Goal: Complete application form: Complete application form

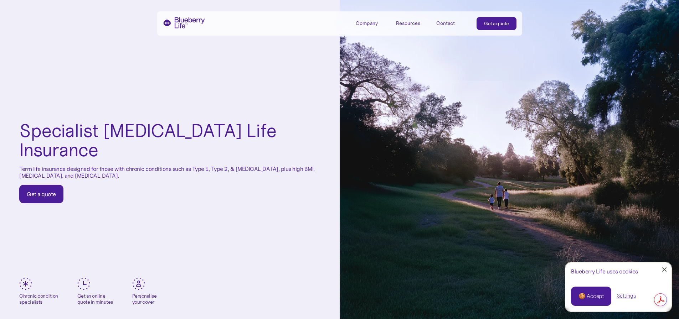
click at [47, 191] on div "Get a quote" at bounding box center [41, 194] width 29 height 7
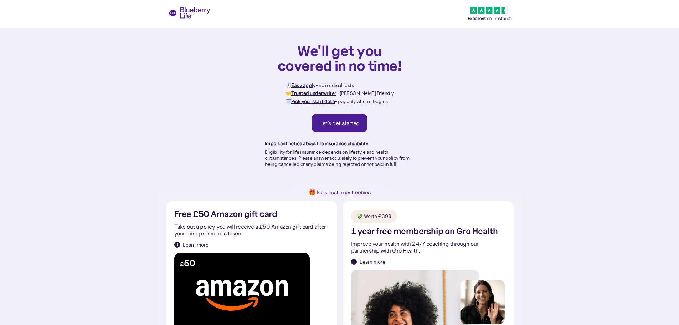
click at [348, 119] on div "Let's get started" at bounding box center [339, 122] width 40 height 7
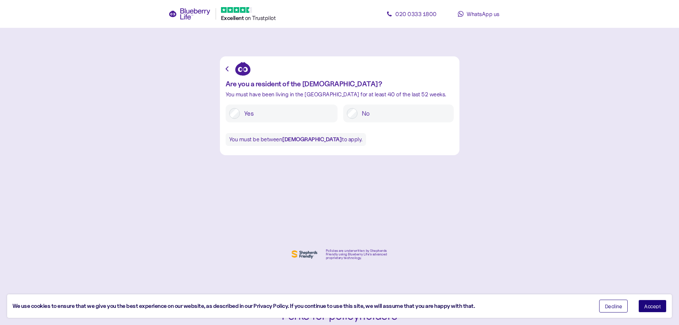
click at [650, 310] on button "Accept" at bounding box center [652, 305] width 28 height 13
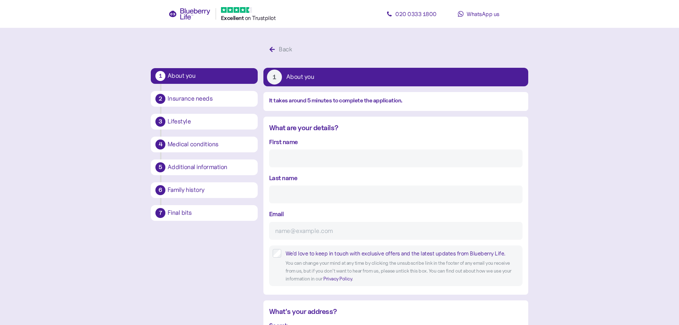
scroll to position [14, 0]
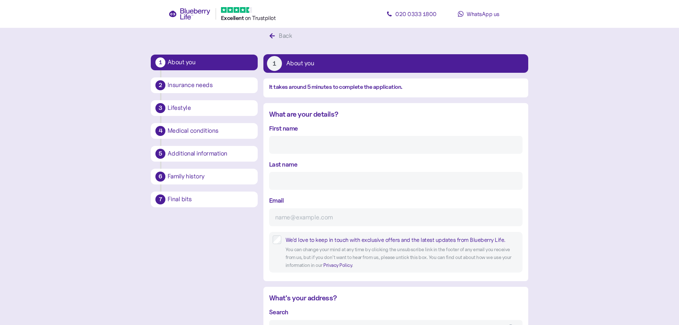
click at [284, 144] on input "First name" at bounding box center [395, 145] width 253 height 18
click at [297, 142] on input "First name" at bounding box center [395, 145] width 253 height 18
type input "[PERSON_NAME]"
type input "Cracknell"
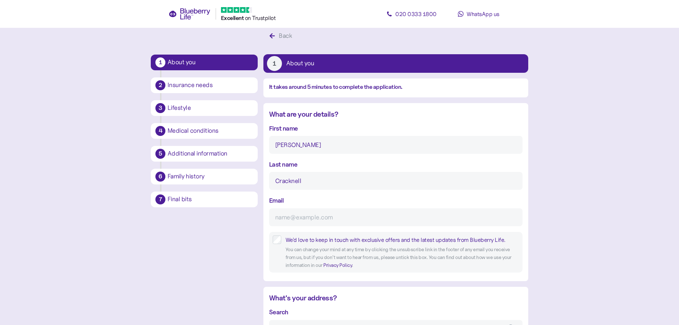
type input "[EMAIL_ADDRESS][DOMAIN_NAME]"
type input "**********"
type input "*******"
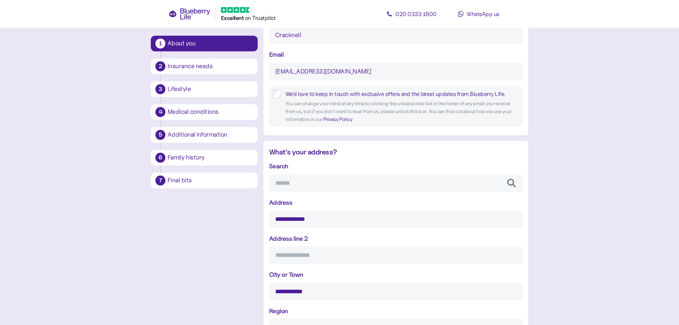
scroll to position [156, 0]
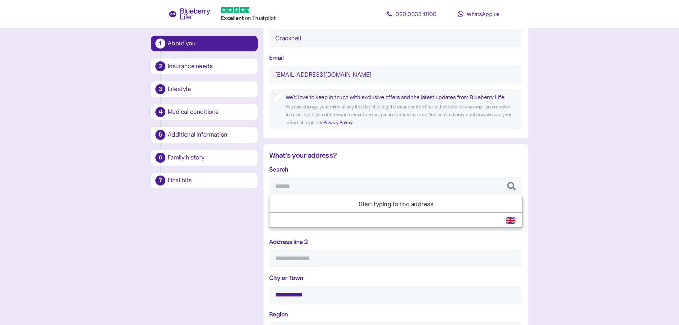
click at [307, 190] on input "Search" at bounding box center [395, 186] width 253 height 18
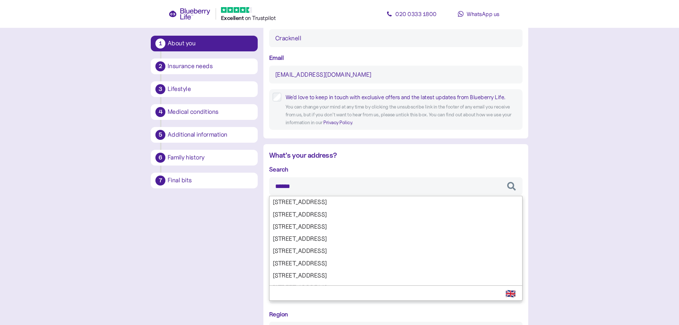
type input "*******"
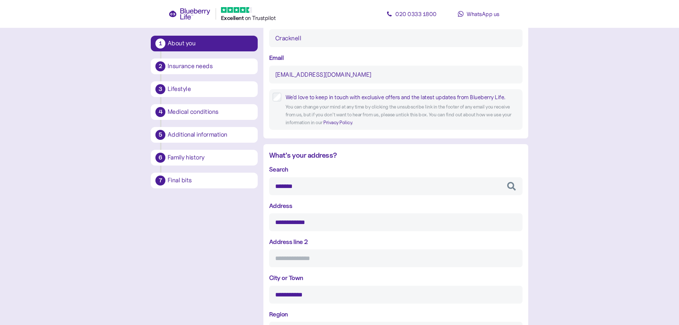
type input "******"
click at [299, 271] on div "**********" at bounding box center [395, 269] width 253 height 211
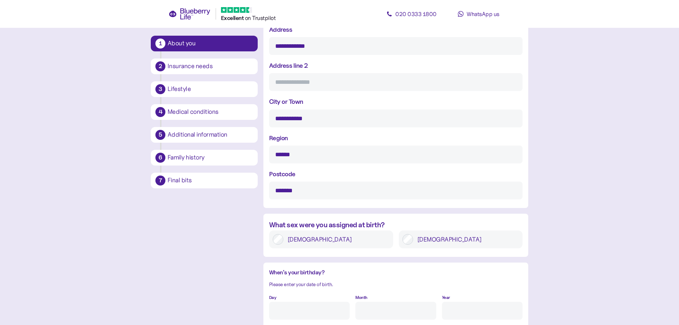
scroll to position [334, 0]
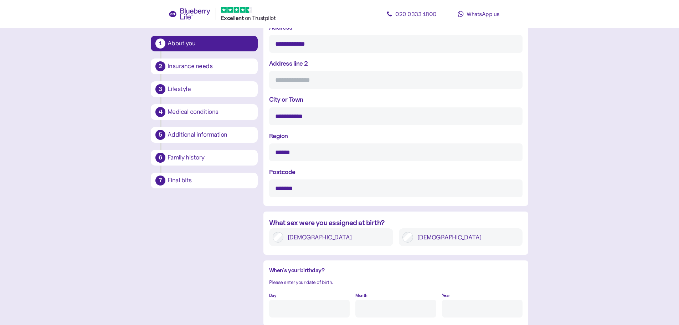
type input "*******"
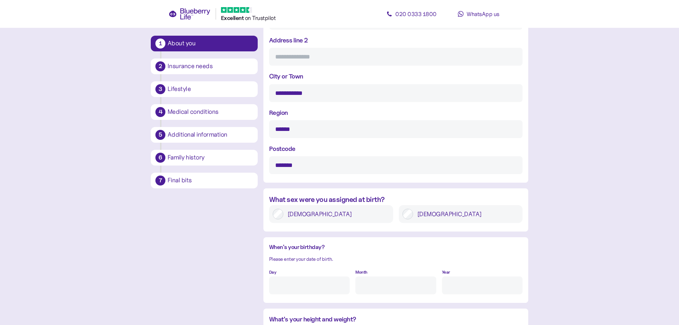
scroll to position [370, 0]
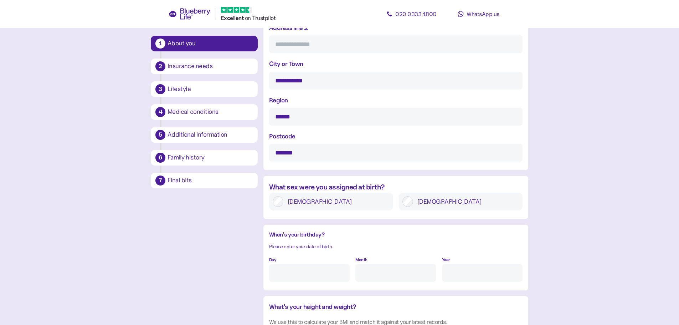
click at [305, 267] on input "Day" at bounding box center [309, 273] width 81 height 18
type input "19"
click at [366, 270] on input "Month" at bounding box center [395, 273] width 81 height 18
type input "11"
click at [445, 274] on input "Year" at bounding box center [482, 273] width 81 height 18
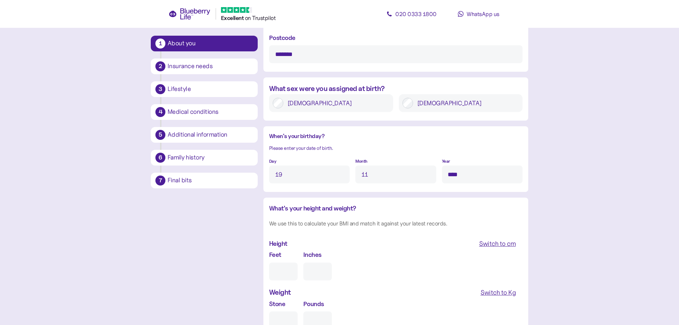
scroll to position [477, 0]
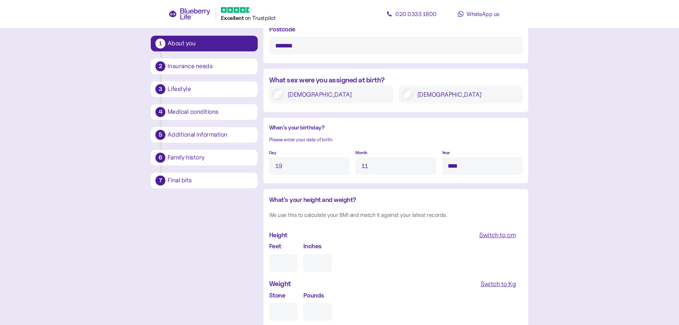
type input "****"
click at [277, 264] on input "Feet" at bounding box center [283, 263] width 29 height 18
type input "6"
type input "0"
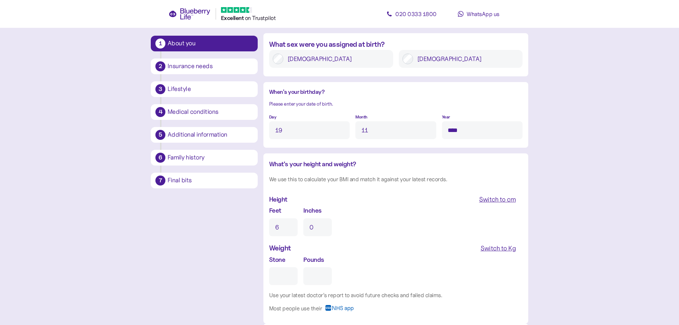
type input "6"
click at [290, 275] on input "Stone" at bounding box center [283, 276] width 29 height 18
type input "1"
type input "0"
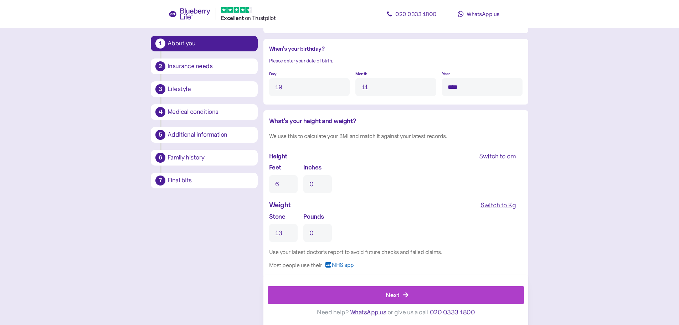
scroll to position [561, 0]
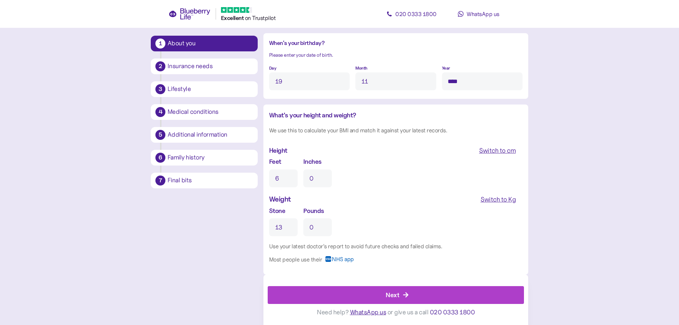
type input "13"
click at [316, 230] on input "0" at bounding box center [317, 227] width 29 height 18
type input "6"
click at [369, 292] on div "Next" at bounding box center [397, 294] width 240 height 17
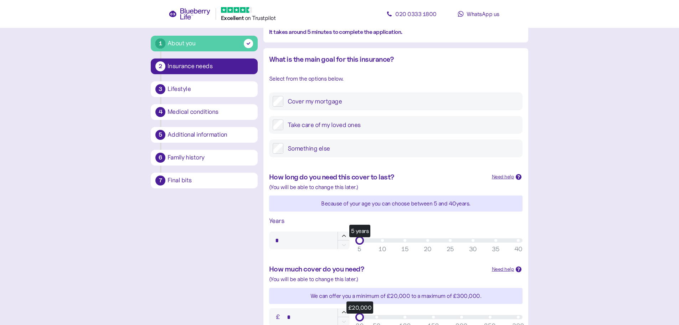
scroll to position [71, 0]
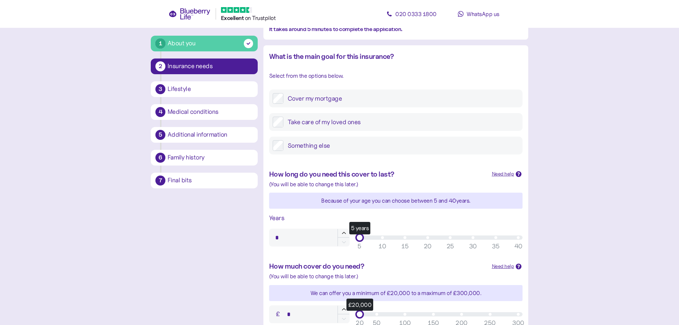
type input "**"
click at [428, 239] on div "5 years" at bounding box center [439, 237] width 159 height 4
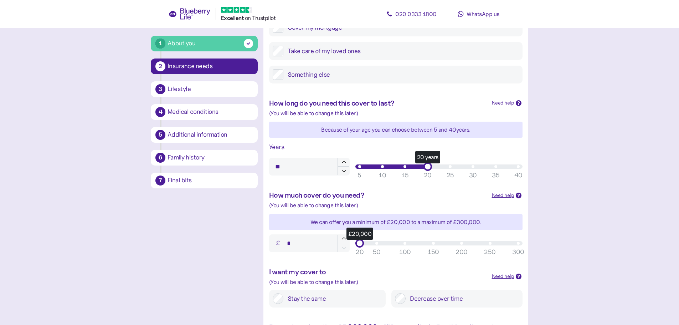
scroll to position [143, 0]
click at [463, 243] on div "£20,000" at bounding box center [439, 243] width 159 height 4
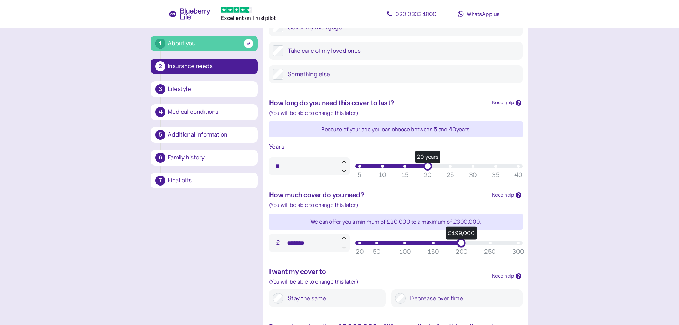
type input "*******"
click at [463, 242] on div "£200,000" at bounding box center [461, 242] width 9 height 9
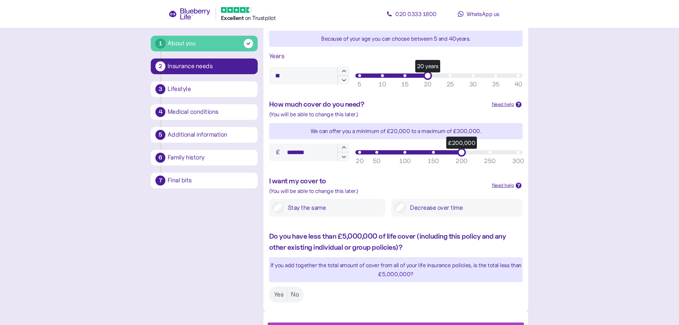
scroll to position [249, 0]
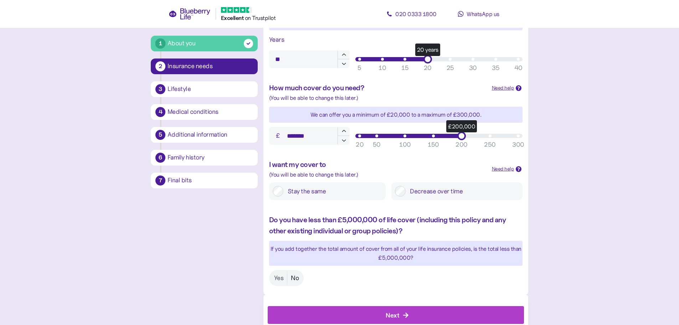
click at [299, 275] on label "No" at bounding box center [294, 277] width 15 height 13
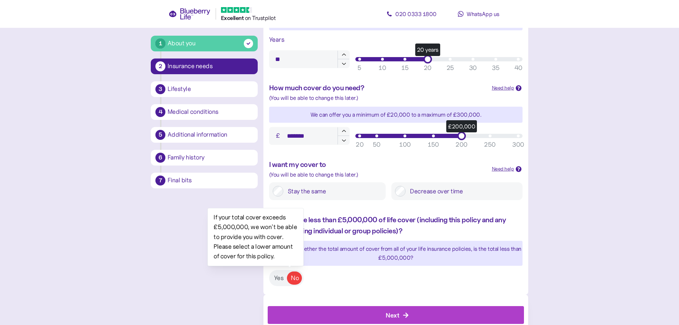
scroll to position [270, 0]
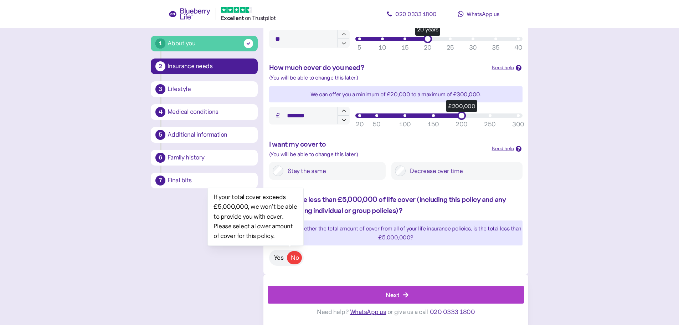
click at [283, 260] on label "Yes" at bounding box center [278, 257] width 17 height 13
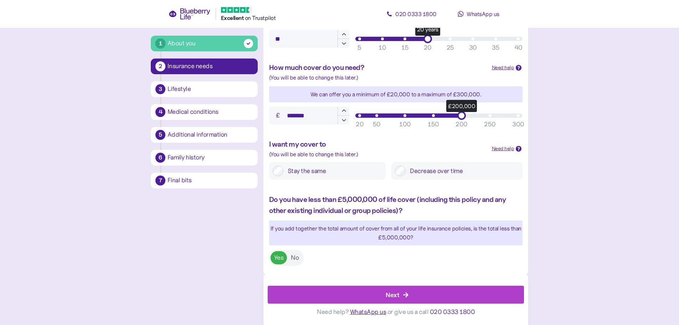
click at [331, 291] on div "Next" at bounding box center [397, 294] width 240 height 17
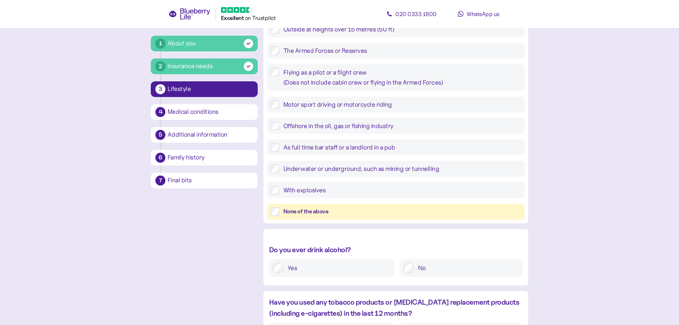
scroll to position [178, 0]
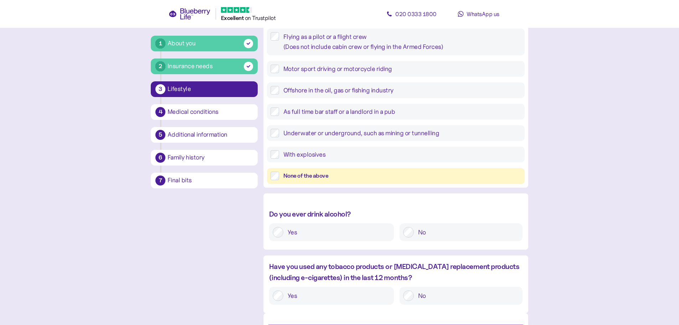
click at [288, 236] on label "Yes" at bounding box center [336, 232] width 107 height 11
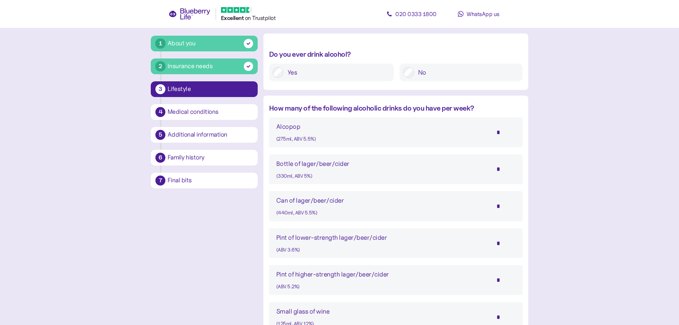
scroll to position [321, 0]
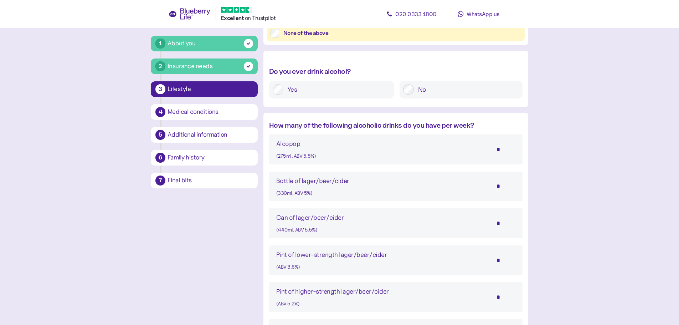
click at [491, 192] on input "*" at bounding box center [502, 186] width 25 height 18
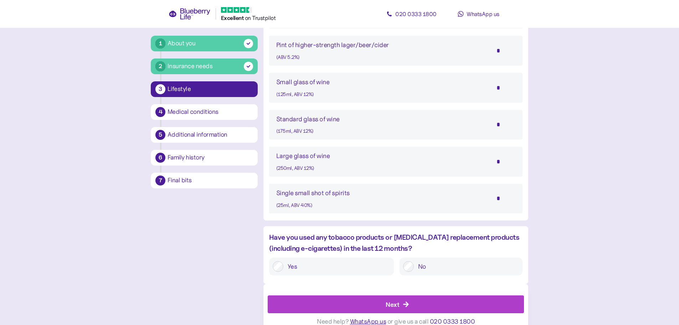
scroll to position [570, 0]
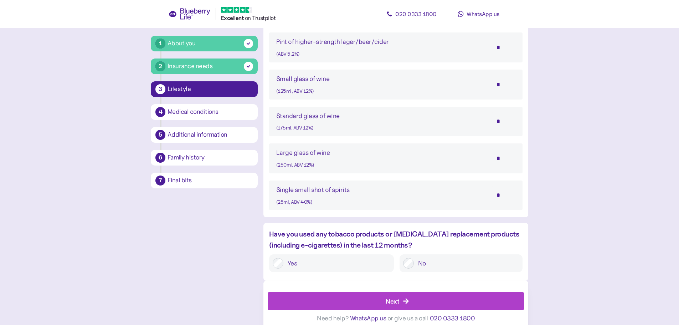
type input "*"
click at [299, 263] on label "Yes" at bounding box center [336, 263] width 107 height 11
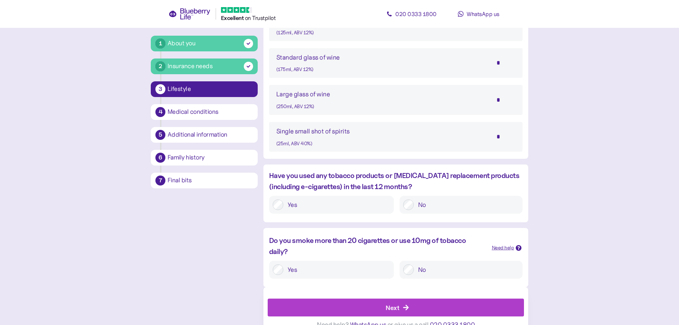
scroll to position [641, 0]
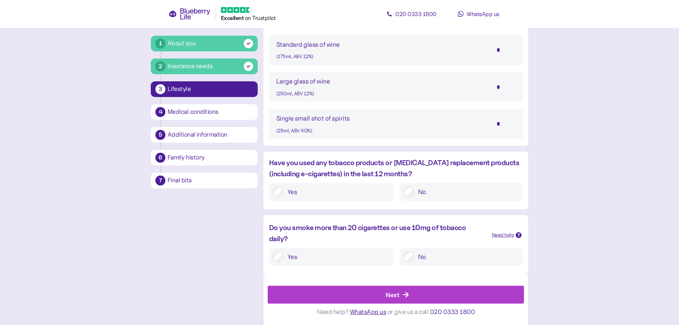
click at [352, 290] on div "Next" at bounding box center [397, 294] width 240 height 17
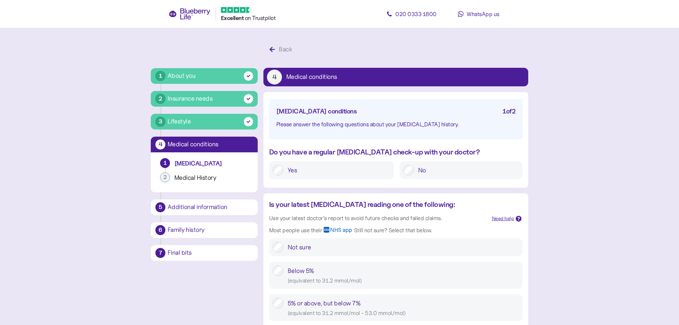
click at [289, 170] on label "Yes" at bounding box center [336, 170] width 107 height 11
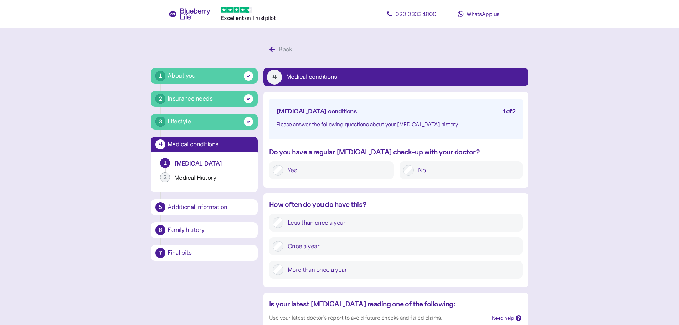
click at [298, 243] on label "Once a year" at bounding box center [401, 246] width 236 height 11
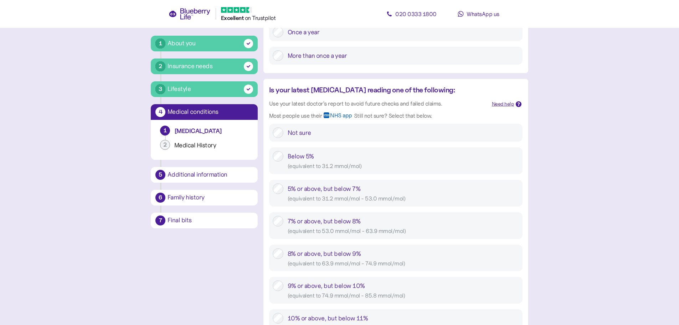
scroll to position [178, 0]
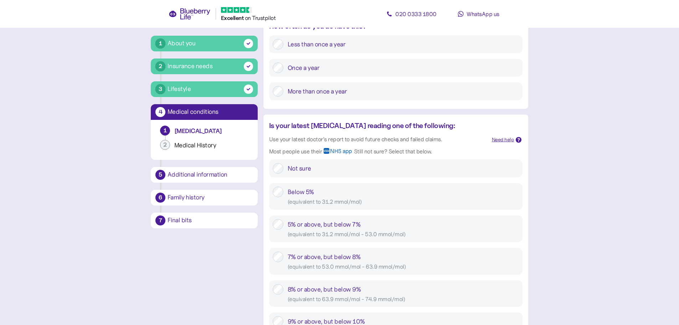
click at [342, 149] on span "NHS app" at bounding box center [341, 153] width 22 height 11
click at [327, 150] on icon at bounding box center [326, 151] width 5 height 2
click at [496, 141] on div "Need help" at bounding box center [503, 140] width 22 height 8
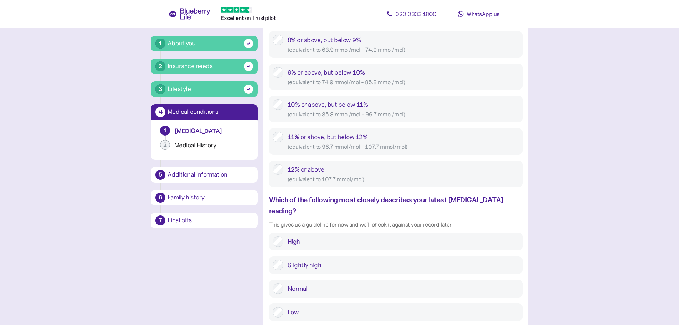
scroll to position [463, 0]
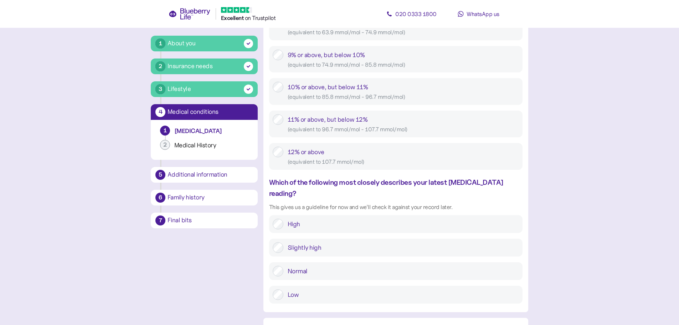
click at [301, 242] on label "Slightly high" at bounding box center [401, 247] width 236 height 11
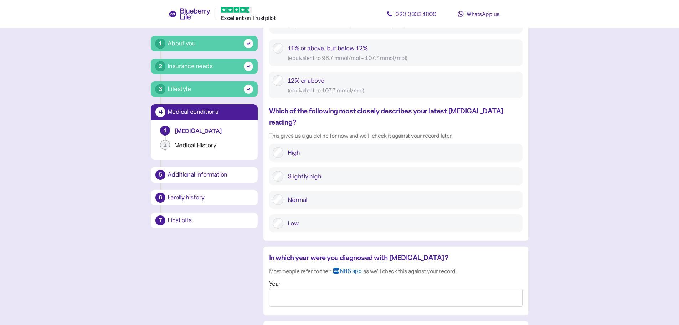
scroll to position [570, 0]
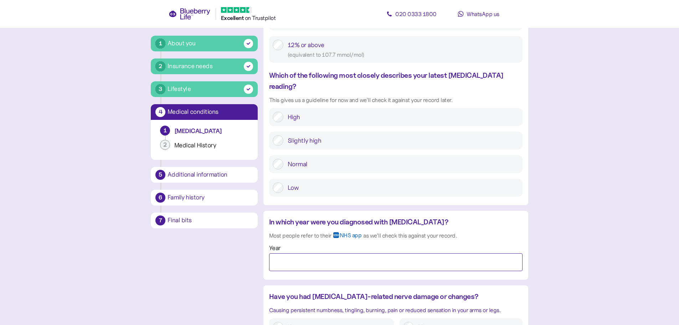
click at [321, 253] on input "Year" at bounding box center [395, 262] width 253 height 18
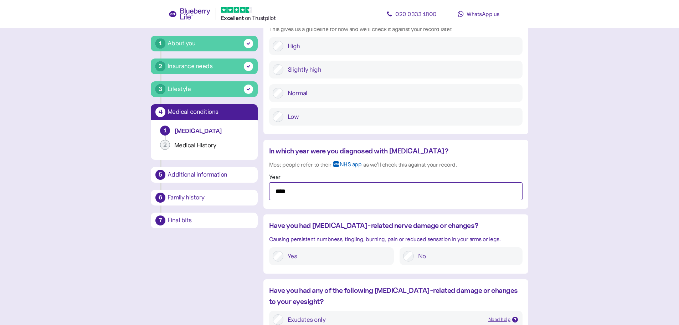
scroll to position [641, 0]
type input "****"
click at [321, 250] on label "Yes" at bounding box center [336, 255] width 107 height 11
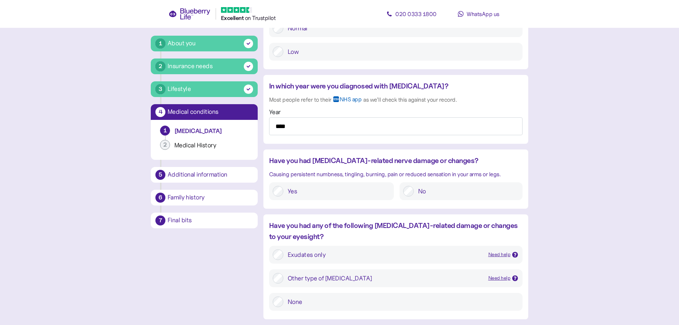
scroll to position [713, 0]
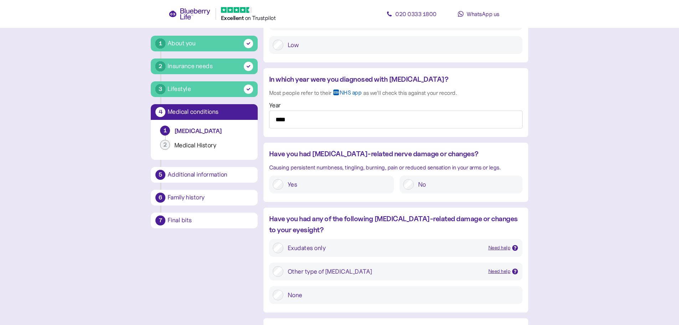
click at [298, 289] on label "None" at bounding box center [401, 294] width 236 height 11
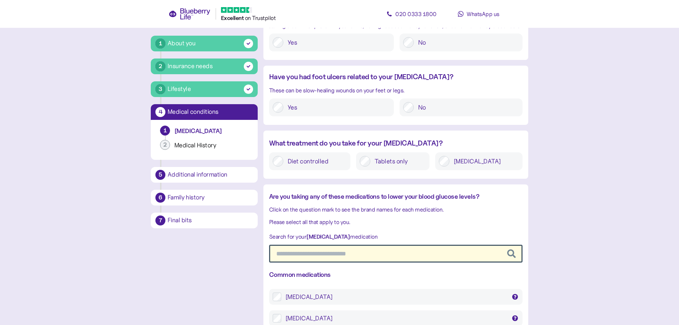
scroll to position [1065, 0]
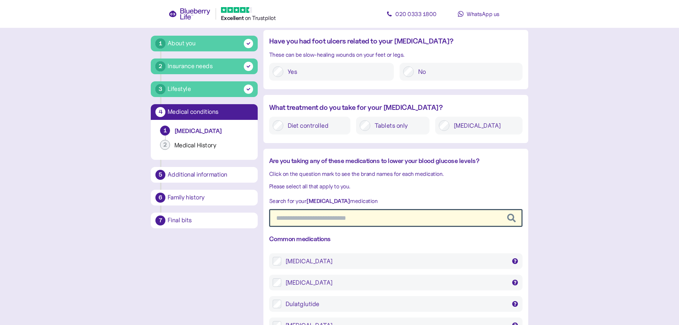
click at [296, 257] on div "[MEDICAL_DATA]" at bounding box center [395, 261] width 221 height 9
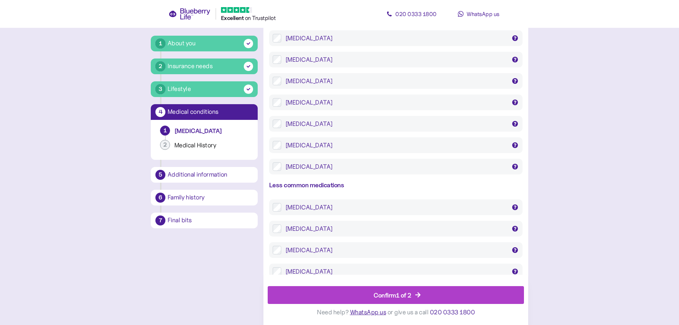
scroll to position [1386, 0]
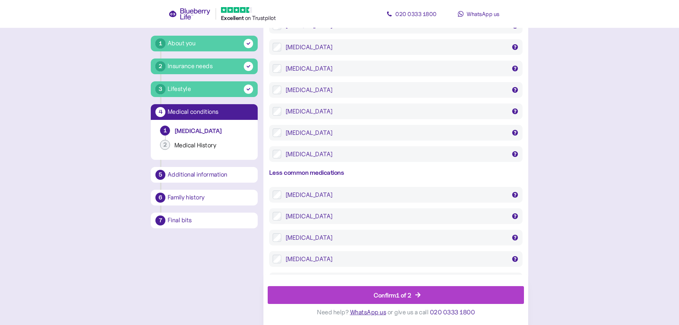
click at [293, 254] on div "[MEDICAL_DATA]" at bounding box center [395, 258] width 221 height 9
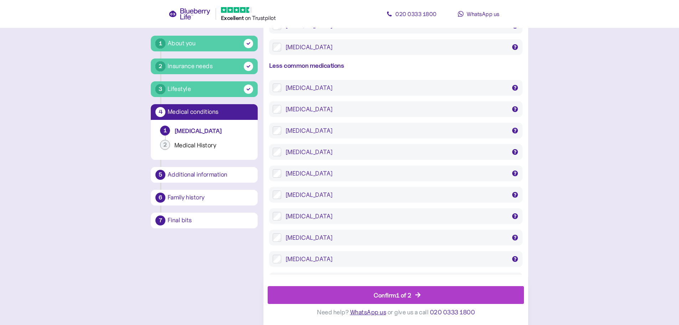
scroll to position [1525, 0]
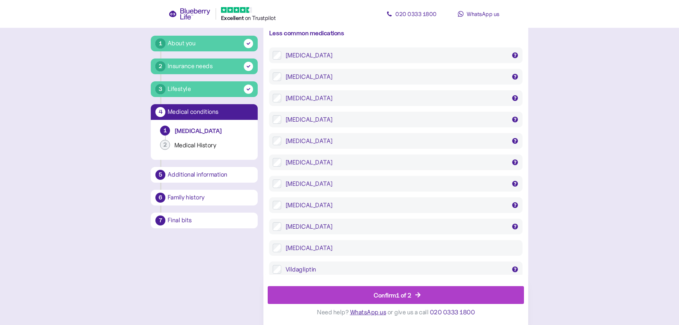
click at [341, 291] on div "Confirm 1 of 2" at bounding box center [397, 294] width 240 height 17
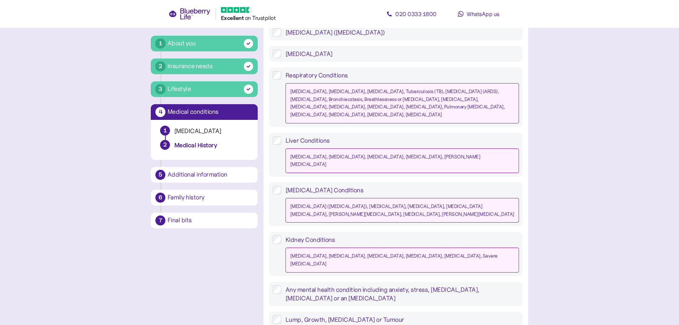
scroll to position [641, 0]
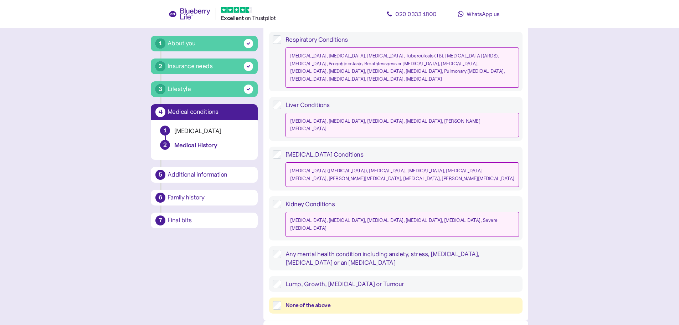
click at [306, 301] on div "None of the above" at bounding box center [401, 305] width 233 height 9
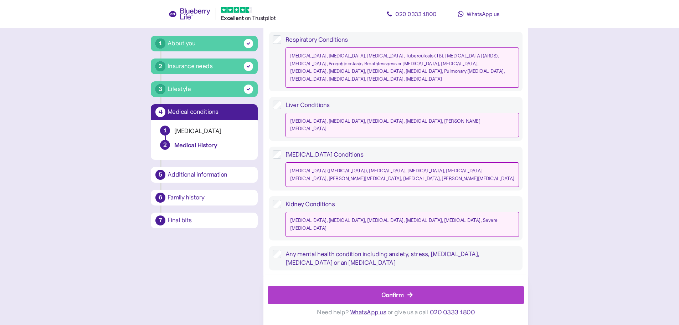
scroll to position [642, 0]
click at [331, 286] on button "Confirm" at bounding box center [396, 295] width 256 height 18
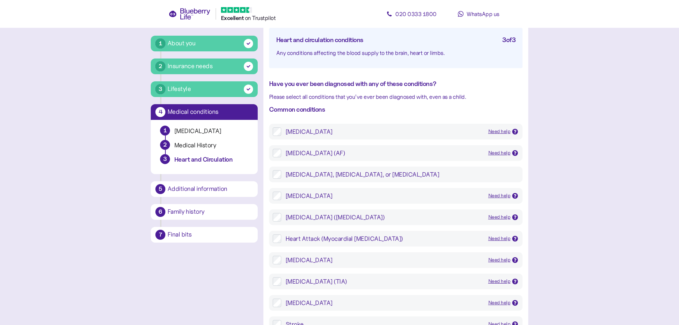
scroll to position [107, 0]
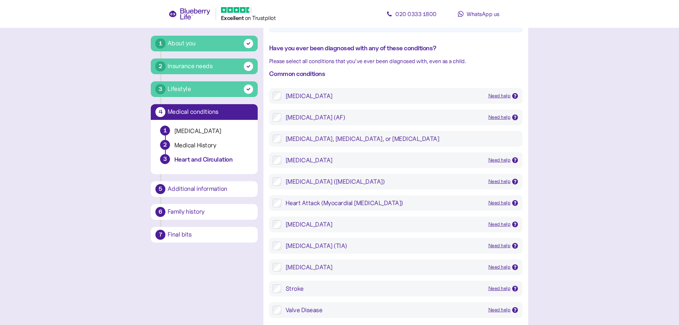
click at [295, 244] on div "[MEDICAL_DATA] (TIA)" at bounding box center [383, 245] width 197 height 9
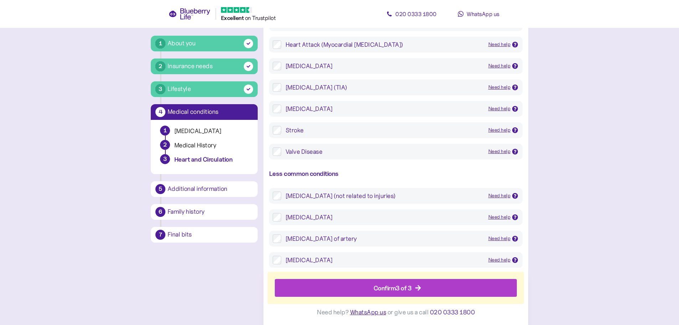
scroll to position [274, 0]
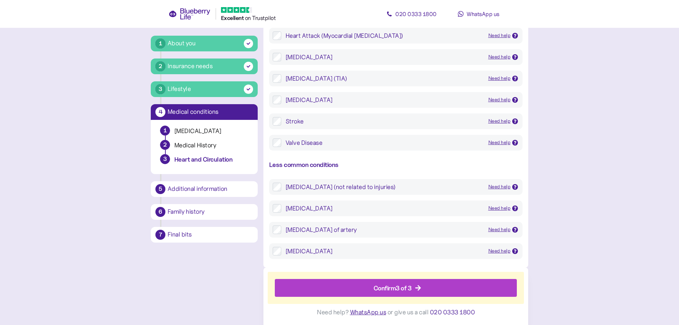
click at [335, 286] on div "Confirm 3 of 3" at bounding box center [397, 287] width 226 height 17
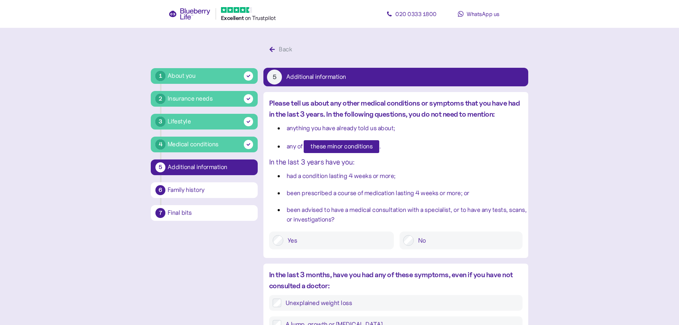
click at [340, 151] on span "these minor conditions" at bounding box center [341, 146] width 62 height 12
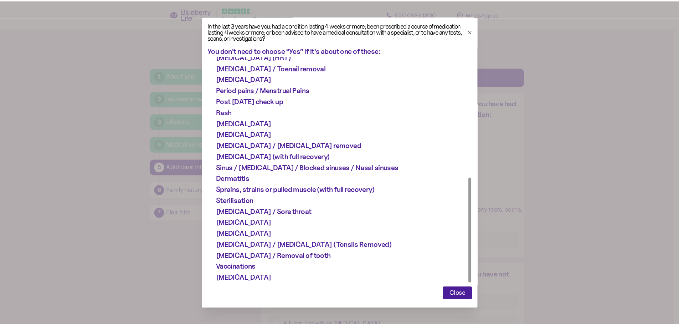
scroll to position [5, 0]
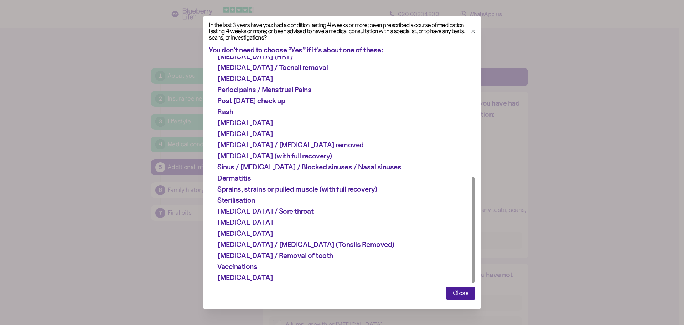
click at [457, 294] on span "Close" at bounding box center [461, 293] width 16 height 12
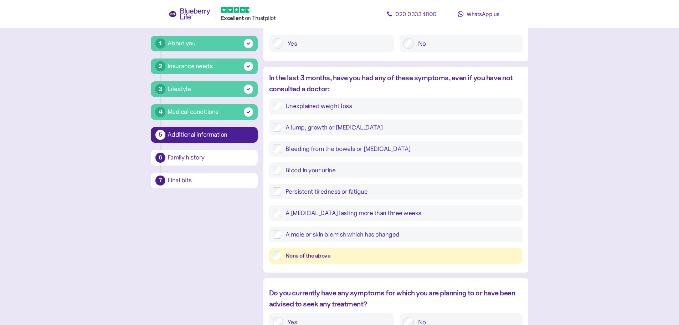
scroll to position [214, 0]
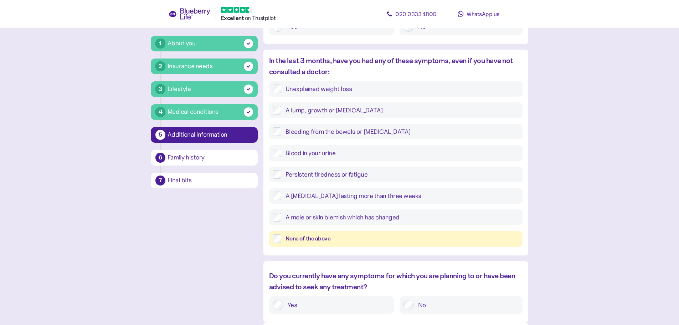
click at [356, 237] on div "None of the above" at bounding box center [401, 238] width 233 height 9
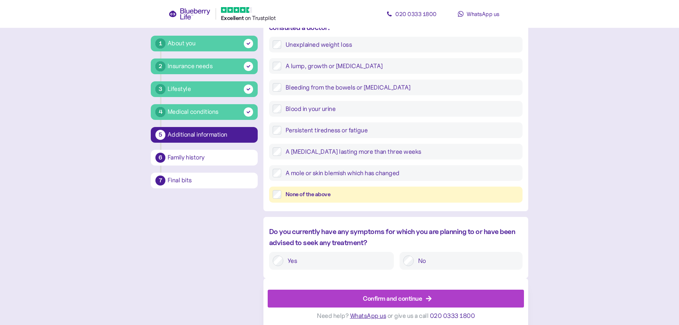
scroll to position [262, 0]
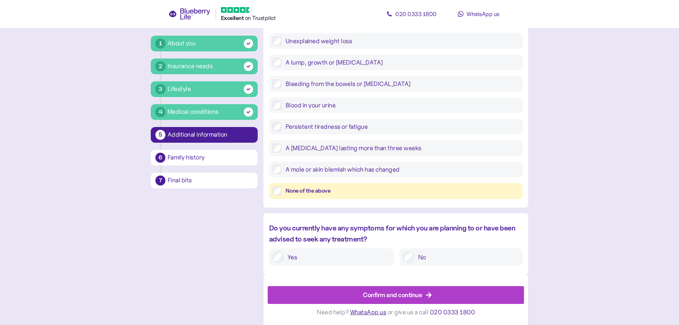
click at [395, 296] on div "Confirm and continue" at bounding box center [392, 295] width 59 height 10
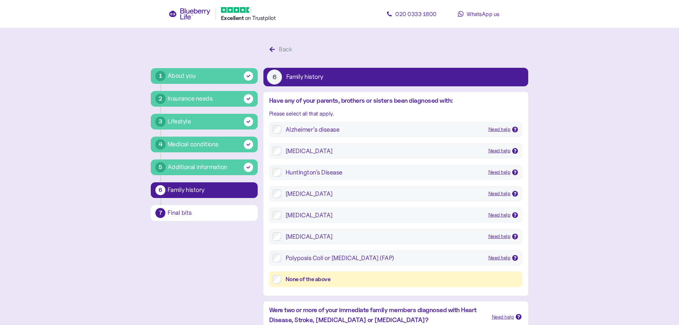
click at [313, 278] on div "None of the above" at bounding box center [401, 279] width 233 height 9
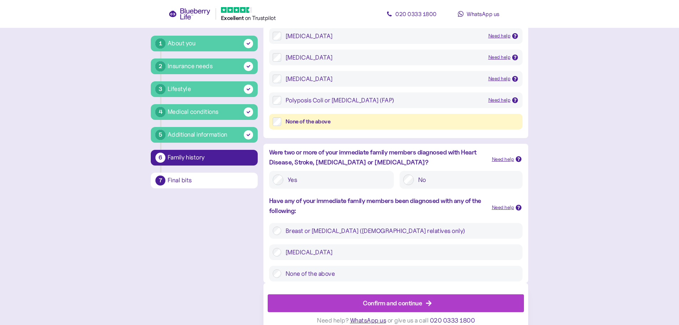
scroll to position [166, 0]
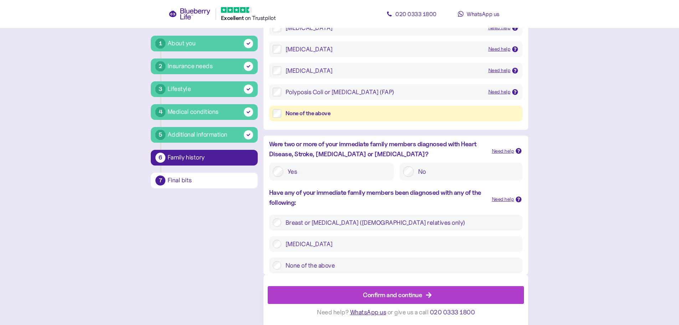
click at [347, 262] on label "None of the above" at bounding box center [400, 265] width 238 height 9
click at [364, 292] on div "Confirm and continue" at bounding box center [392, 295] width 59 height 10
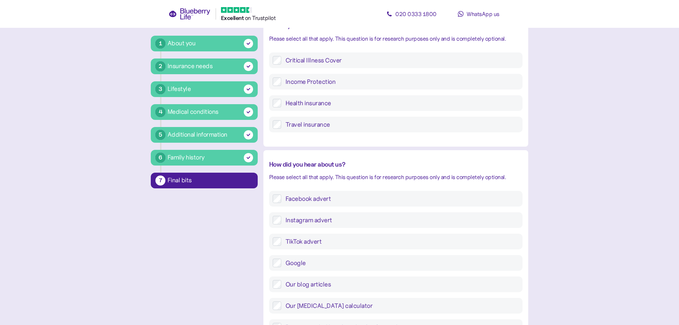
scroll to position [107, 0]
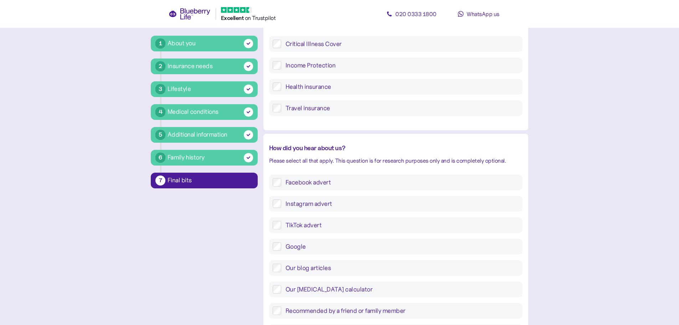
click at [299, 186] on label "Facebook advert" at bounding box center [400, 182] width 238 height 9
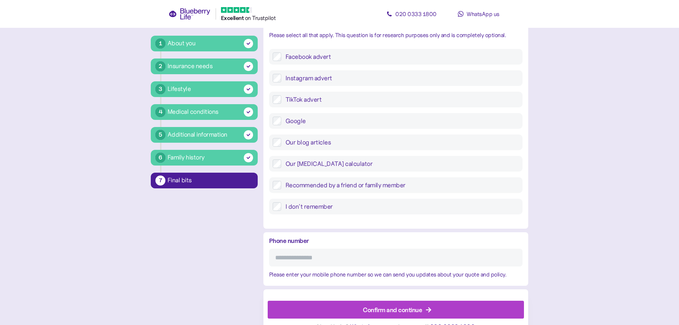
scroll to position [247, 0]
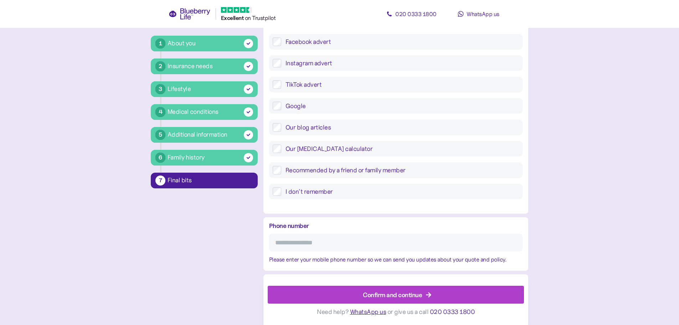
click at [323, 239] on input "Phone number" at bounding box center [395, 242] width 253 height 18
type input "**********"
click at [377, 292] on div "Confirm and continue" at bounding box center [392, 295] width 59 height 10
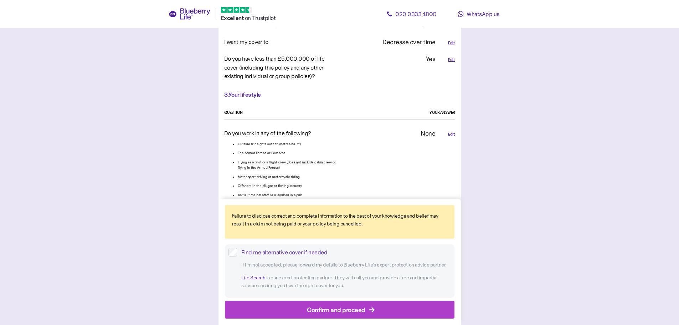
scroll to position [570, 0]
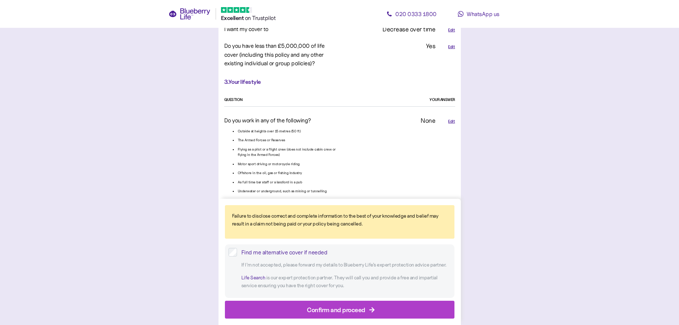
click at [274, 307] on div "Confirm and proceed" at bounding box center [340, 309] width 213 height 17
